Goal: Task Accomplishment & Management: Use online tool/utility

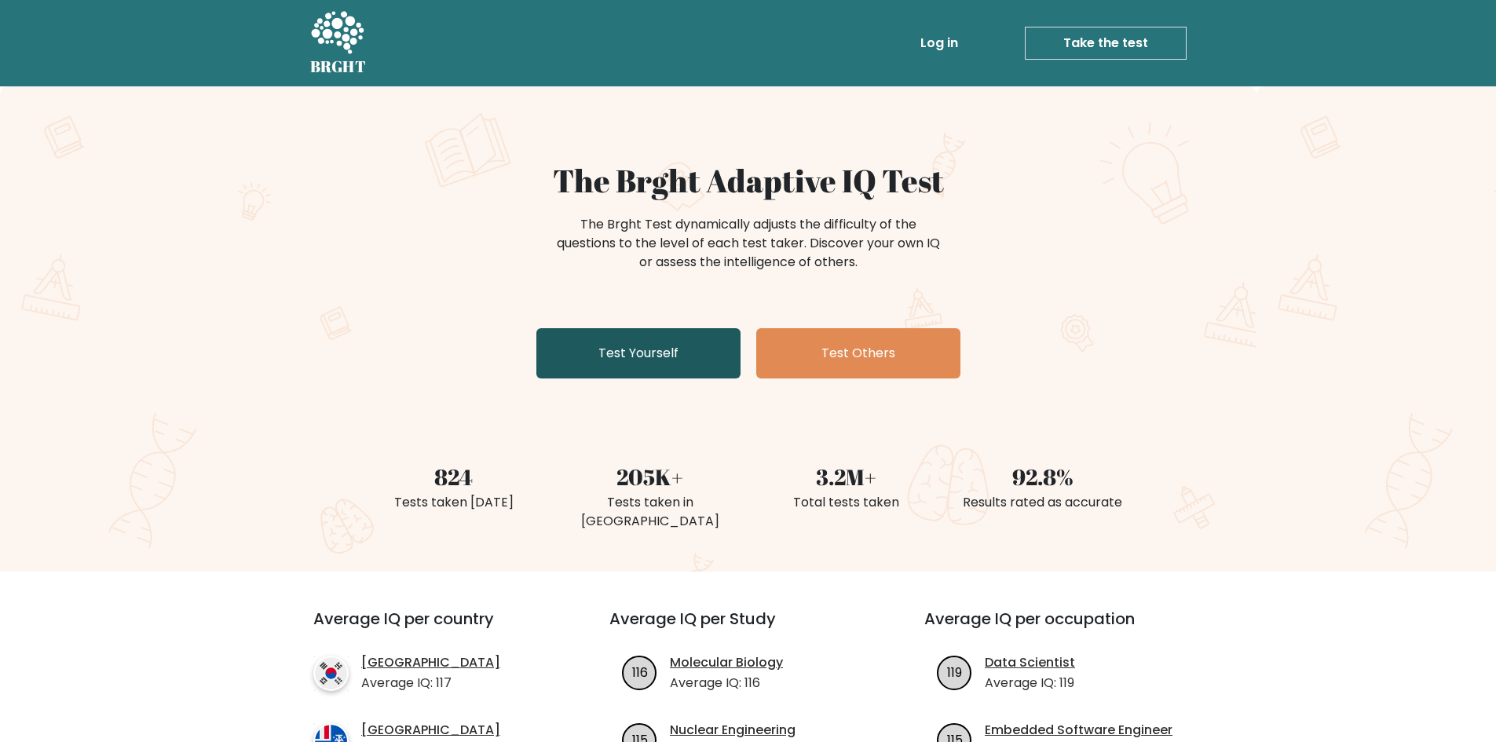
click at [659, 368] on link "Test Yourself" at bounding box center [638, 353] width 204 height 50
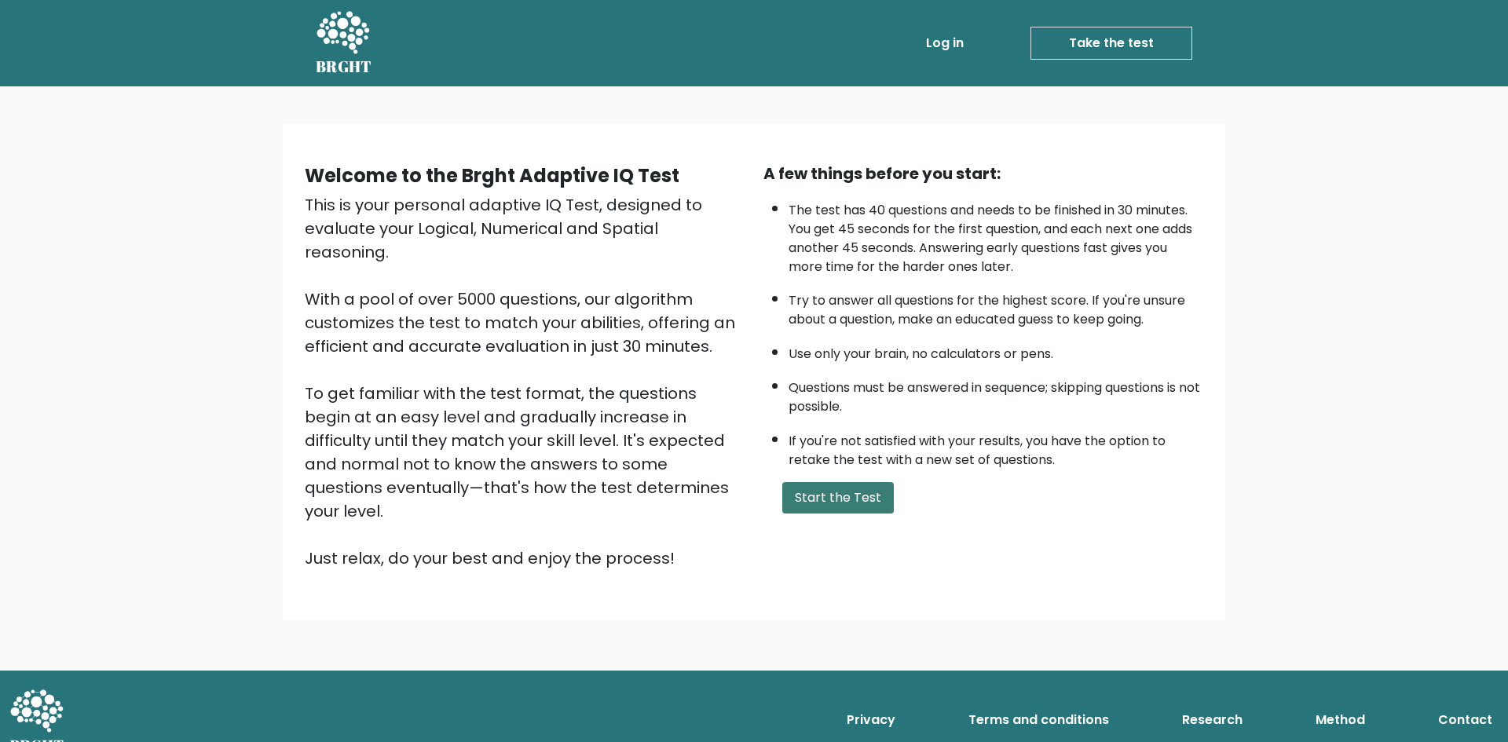
click at [826, 503] on button "Start the Test" at bounding box center [838, 497] width 112 height 31
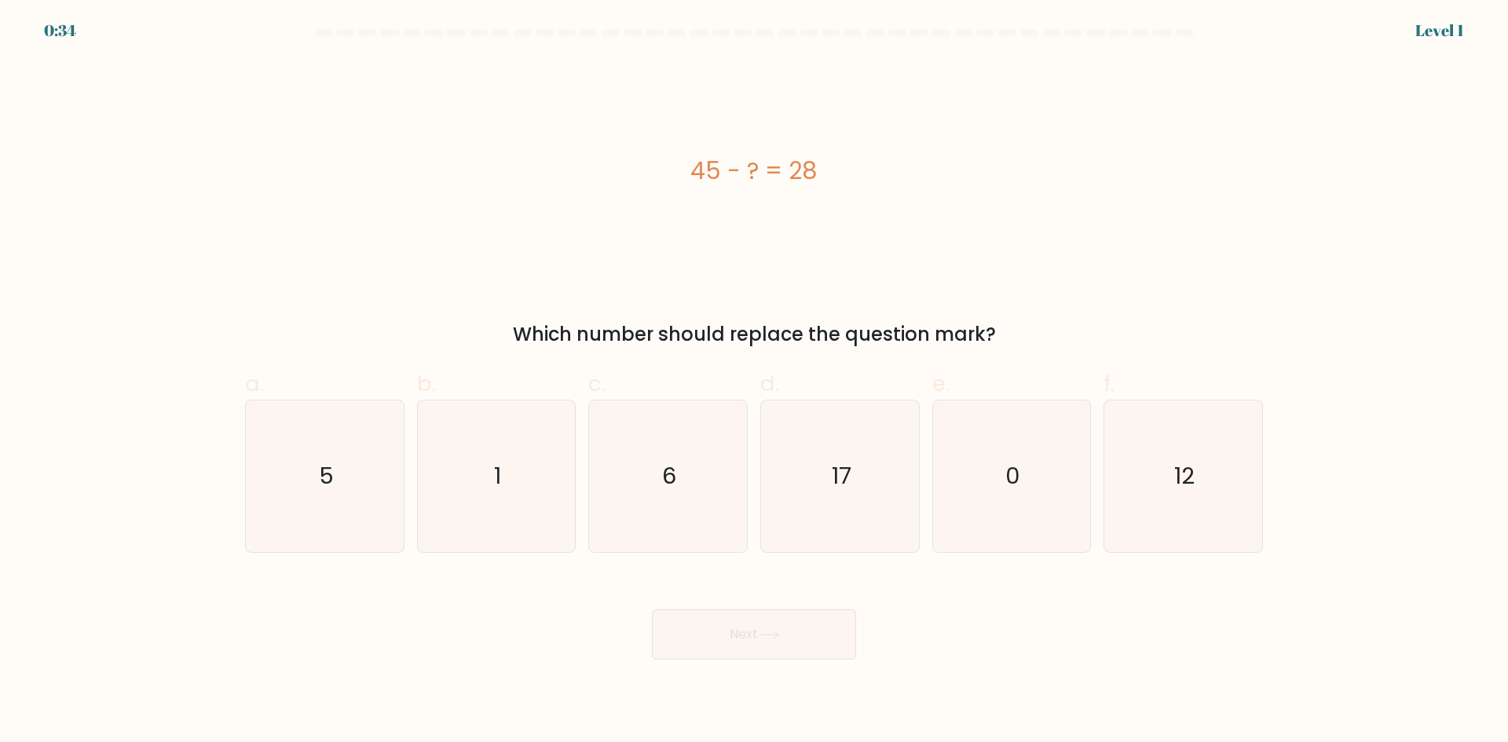
drag, startPoint x: 699, startPoint y: 174, endPoint x: 851, endPoint y: 182, distance: 152.6
click at [851, 182] on div "45 - ? = 28" at bounding box center [754, 170] width 1018 height 35
drag, startPoint x: 851, startPoint y: 182, endPoint x: 716, endPoint y: 182, distance: 135.9
click at [850, 182] on div "45 - ? = 28" at bounding box center [754, 170] width 1018 height 35
click at [683, 181] on div "45 - ? = 28" at bounding box center [754, 170] width 1018 height 35
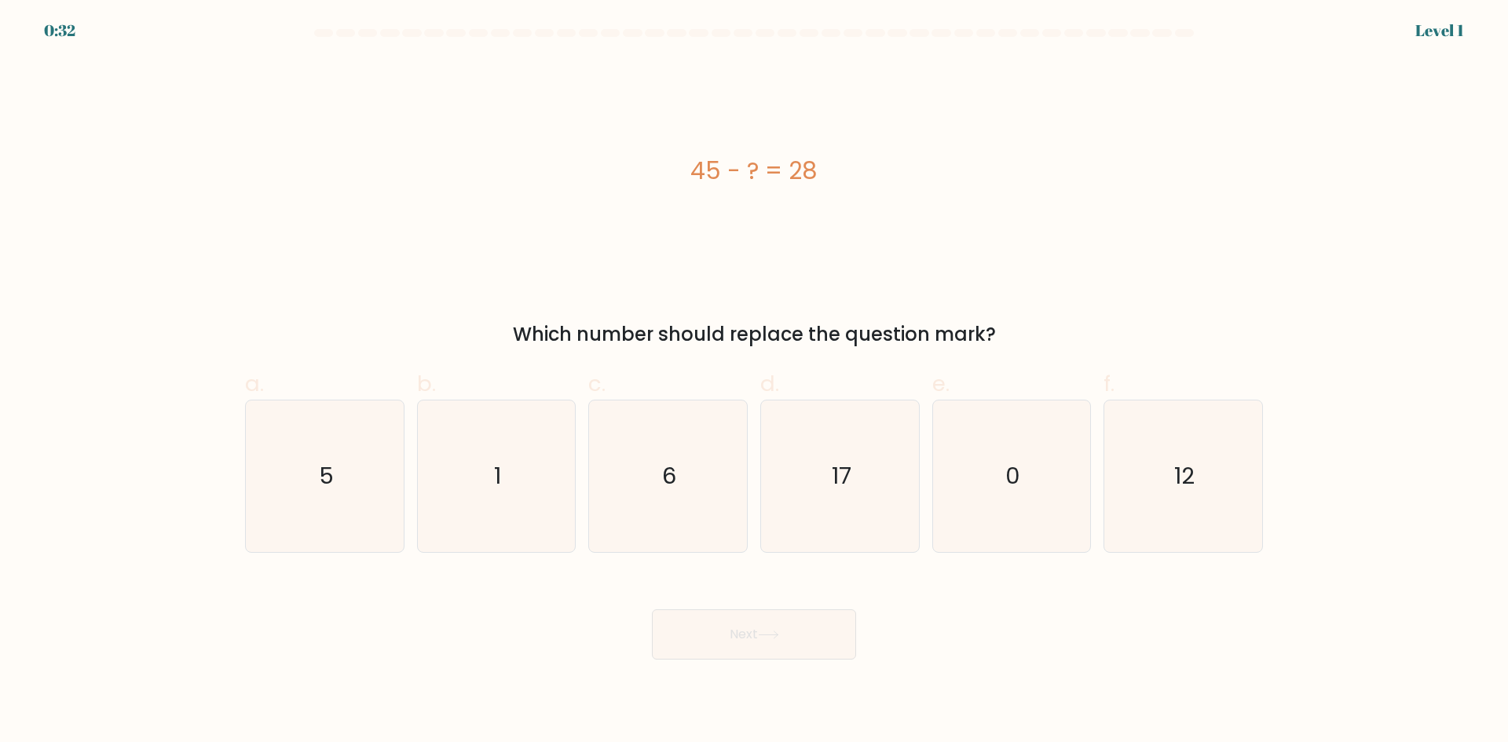
drag, startPoint x: 691, startPoint y: 176, endPoint x: 890, endPoint y: 176, distance: 198.7
click at [890, 176] on div "45 - ? = 28" at bounding box center [754, 170] width 1018 height 35
copy div "45 - ? = 28"
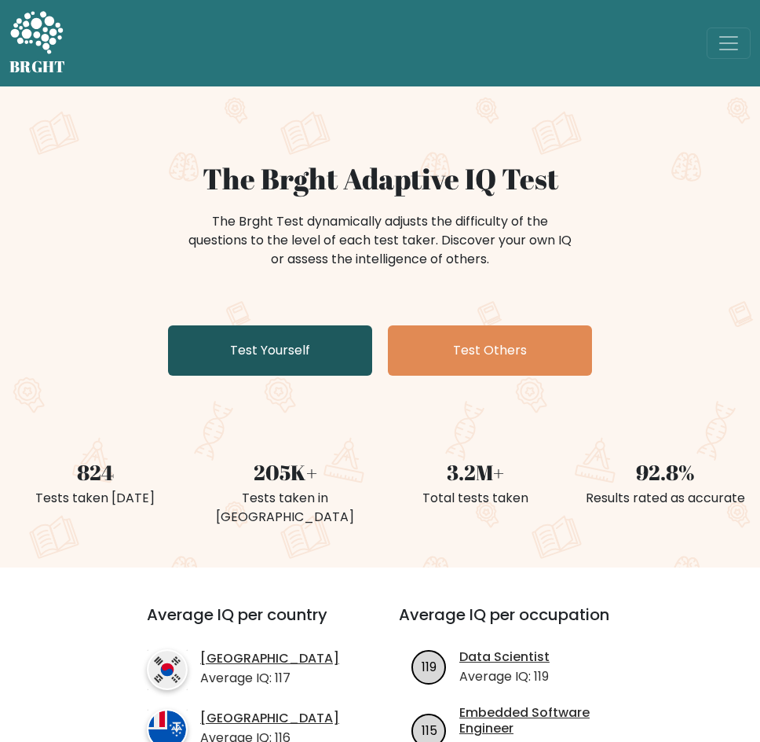
click at [320, 354] on link "Test Yourself" at bounding box center [270, 350] width 204 height 50
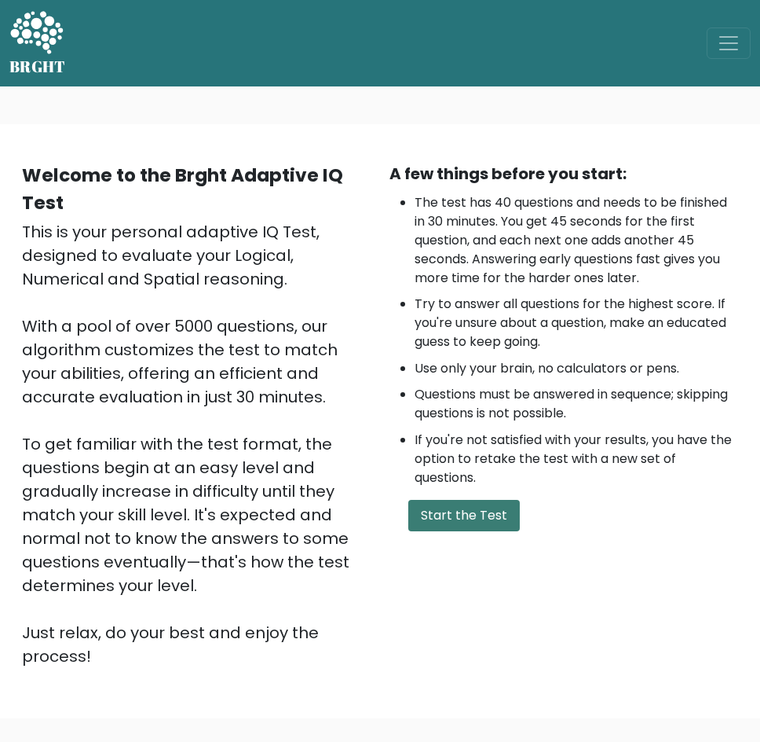
click at [471, 512] on button "Start the Test" at bounding box center [464, 515] width 112 height 31
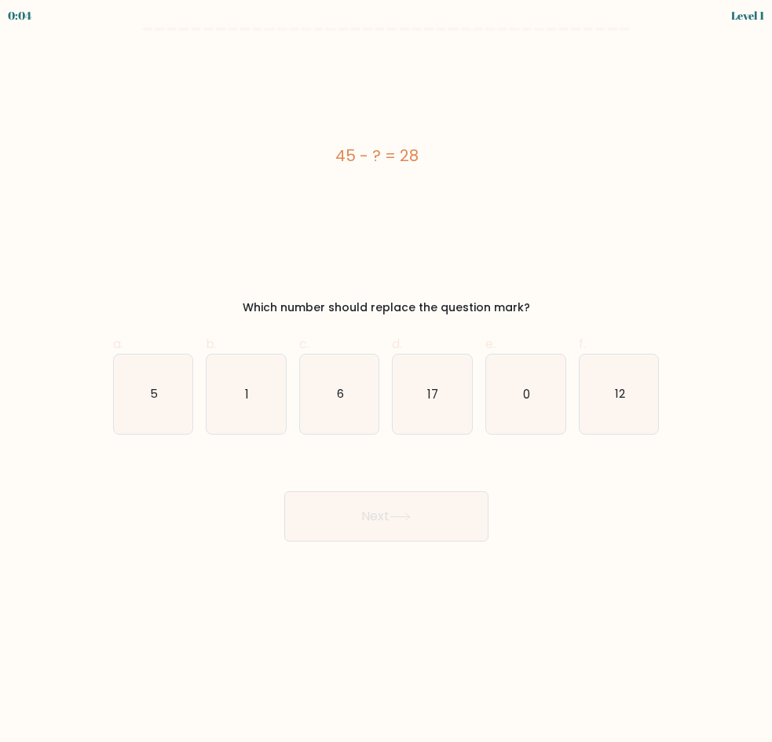
drag, startPoint x: 442, startPoint y: 141, endPoint x: 320, endPoint y: 156, distance: 122.8
click at [320, 156] on div "45 - ? = 28" at bounding box center [377, 155] width 528 height 212
copy div "45 - ? = 28"
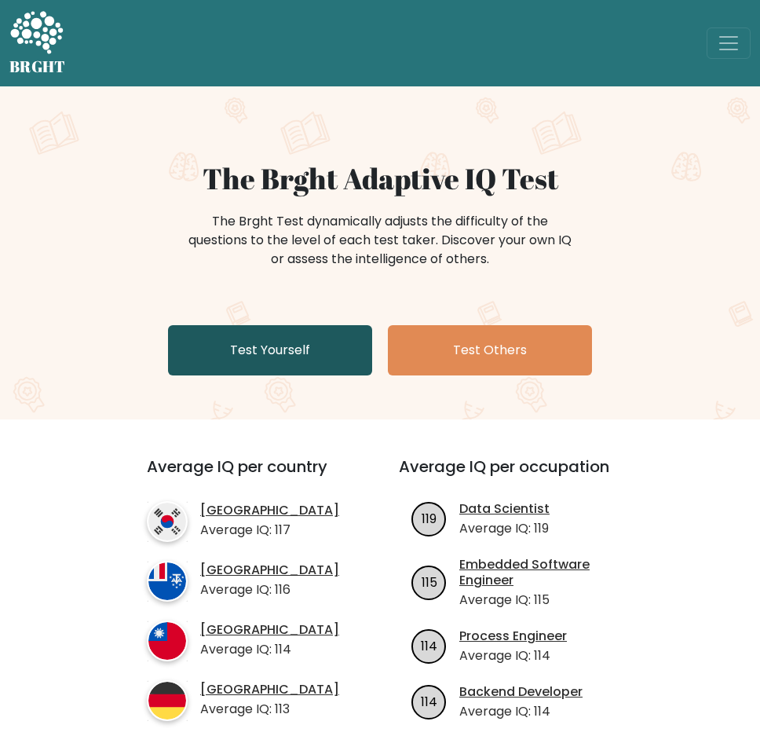
click at [276, 357] on link "Test Yourself" at bounding box center [270, 350] width 204 height 50
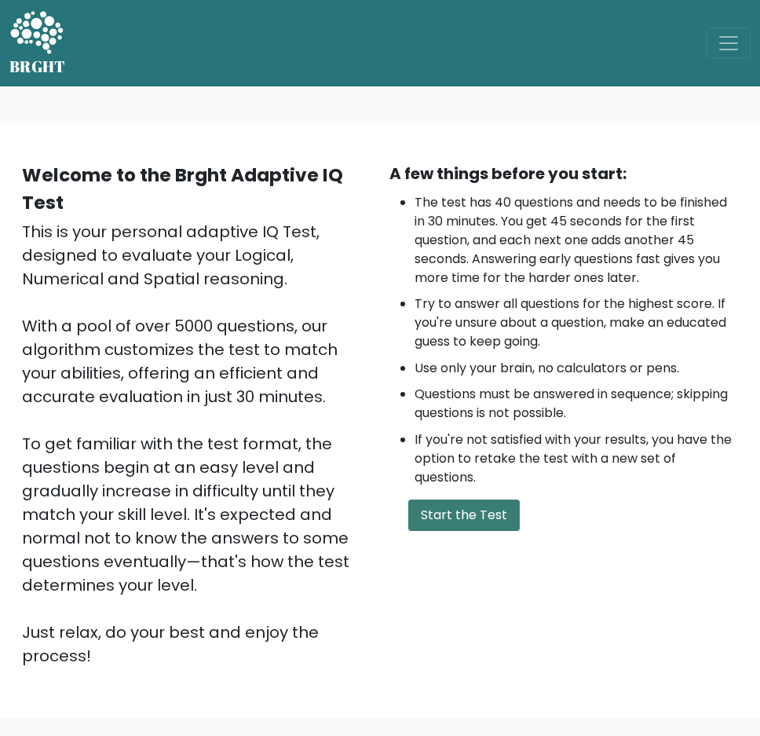
click at [479, 510] on button "Start the Test" at bounding box center [464, 515] width 112 height 31
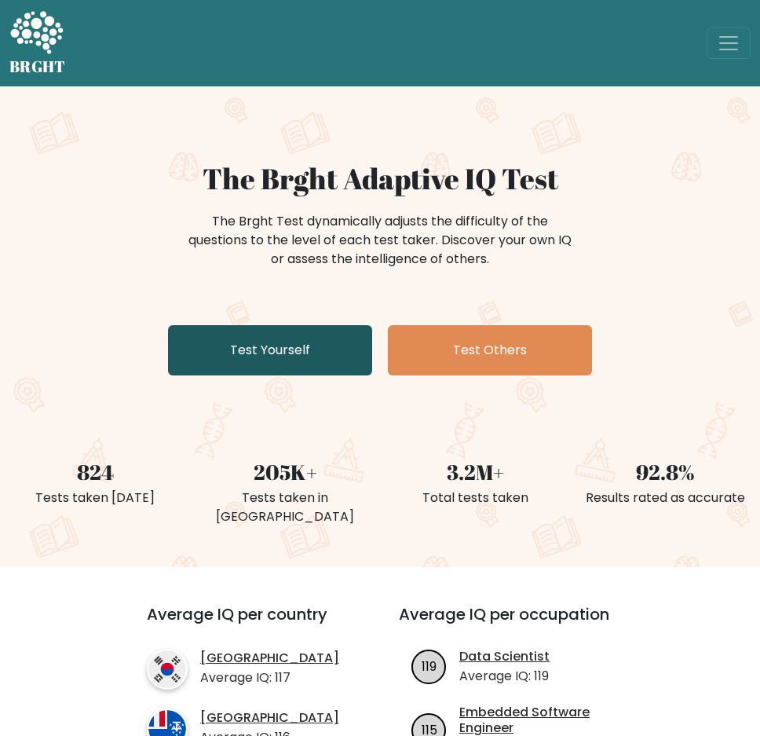
click at [240, 333] on link "Test Yourself" at bounding box center [270, 350] width 204 height 50
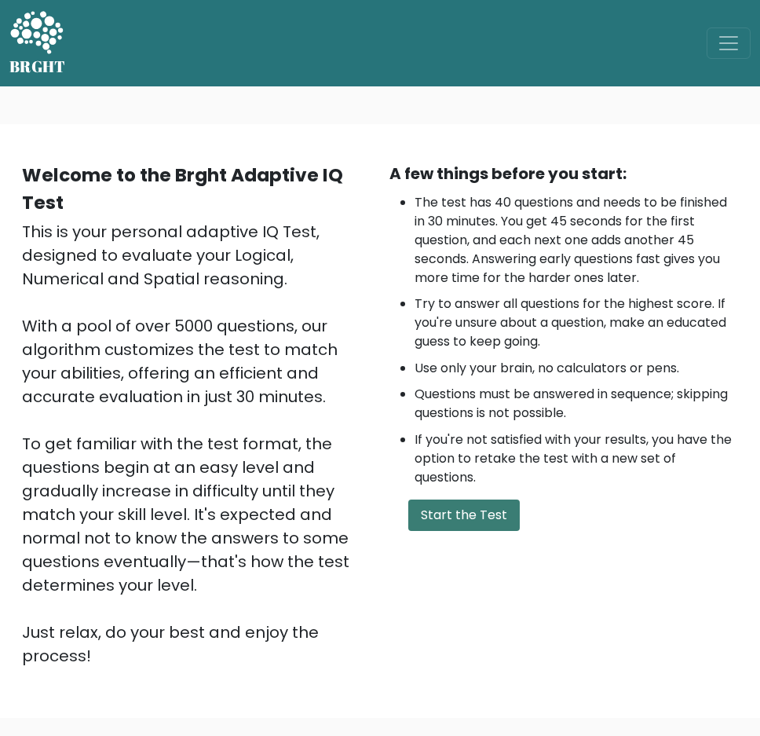
drag, startPoint x: 0, startPoint y: 0, endPoint x: 449, endPoint y: 513, distance: 681.9
click at [449, 513] on button "Start the Test" at bounding box center [464, 515] width 112 height 31
